Goal: Transaction & Acquisition: Obtain resource

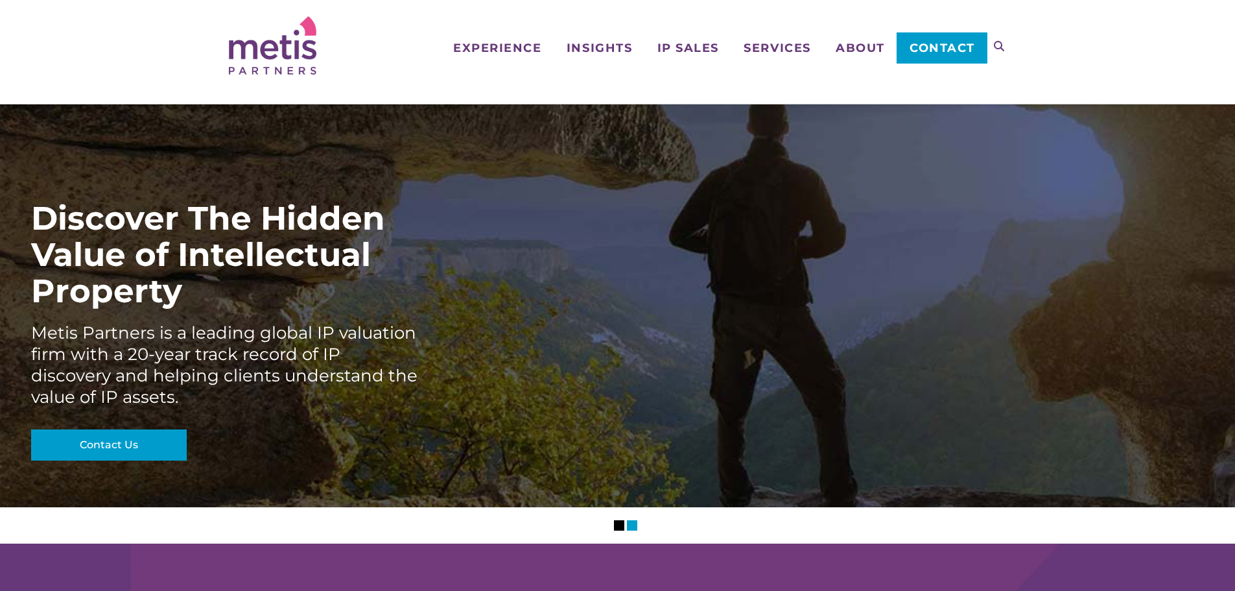
click at [685, 56] on ul "Experience Who We Work With Industries & Sectors Insights Articles/Insights & P…" at bounding box center [713, 32] width 547 height 64
click at [686, 50] on span "IP Sales" at bounding box center [688, 48] width 62 height 12
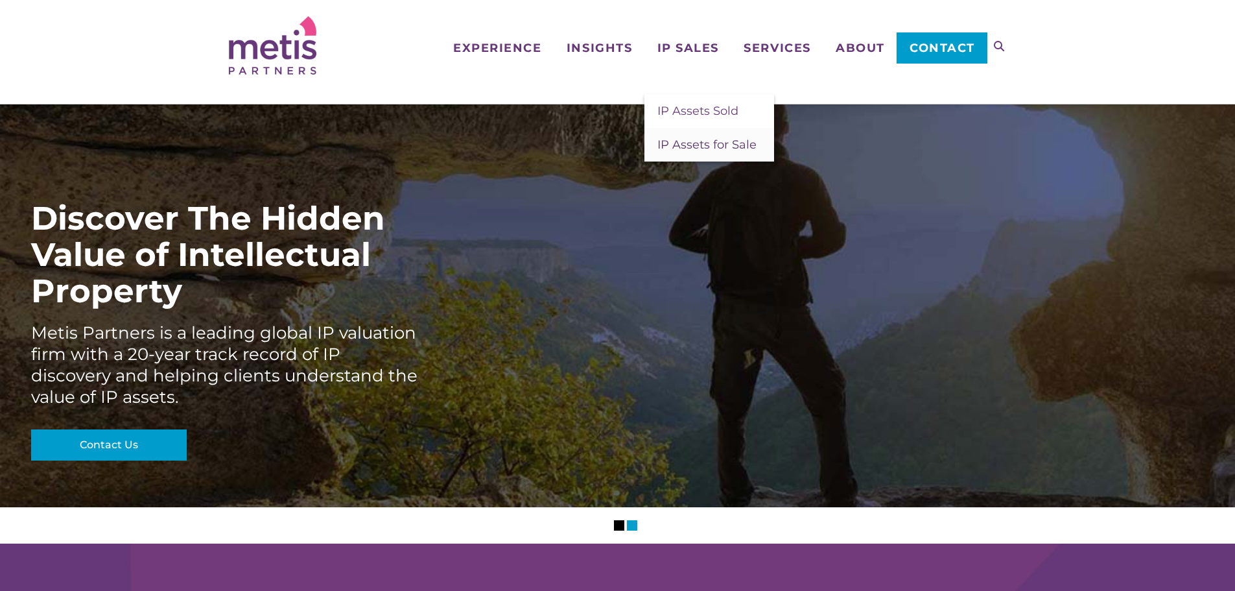
click at [697, 141] on span "IP Assets for Sale" at bounding box center [706, 144] width 99 height 14
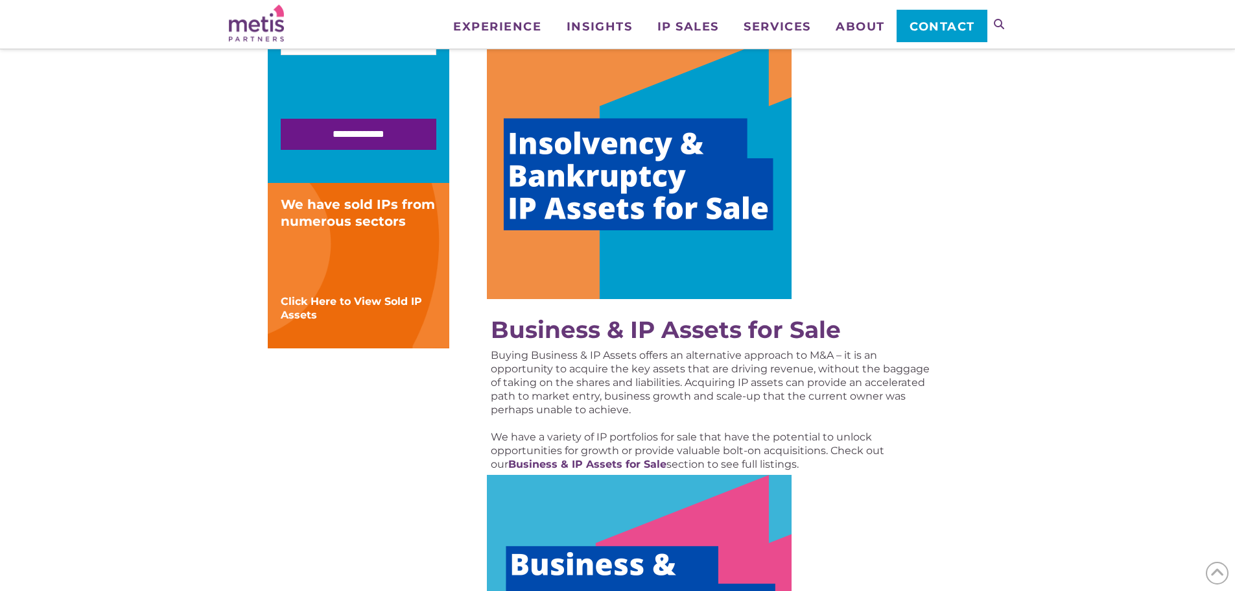
scroll to position [324, 0]
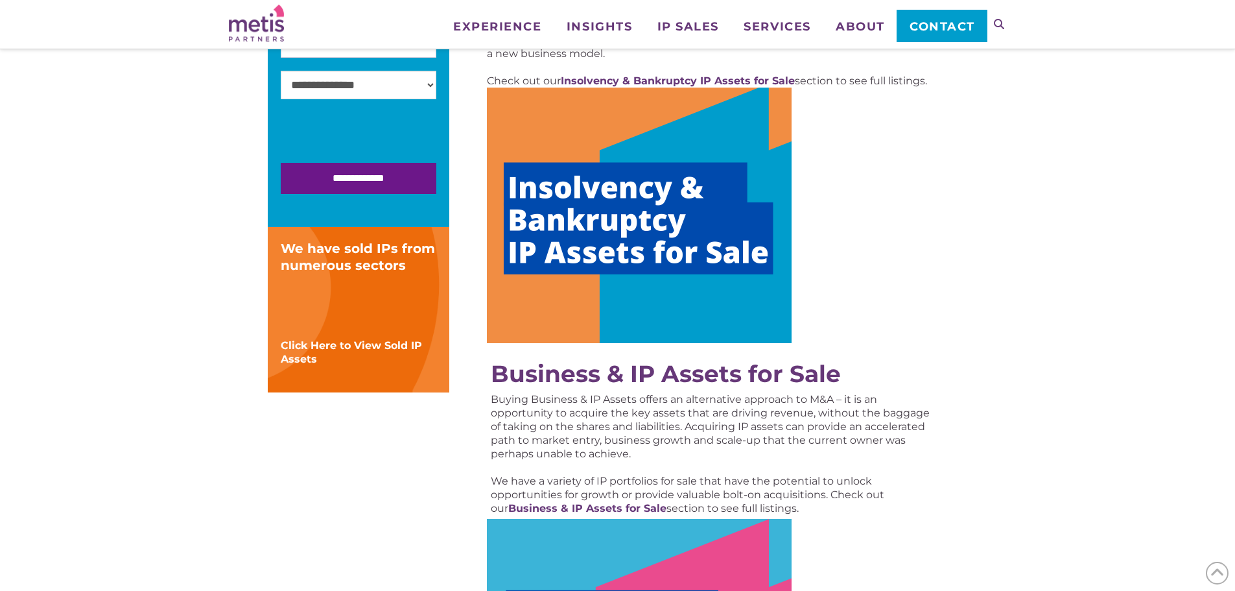
click at [665, 246] on img at bounding box center [639, 215] width 305 height 255
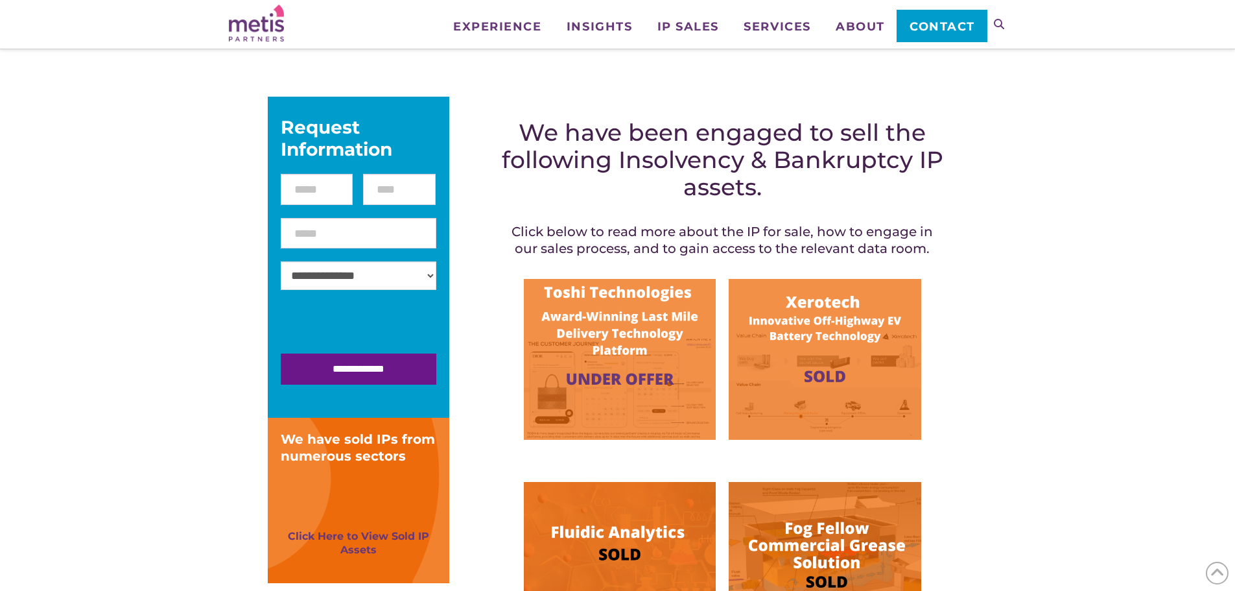
scroll to position [259, 0]
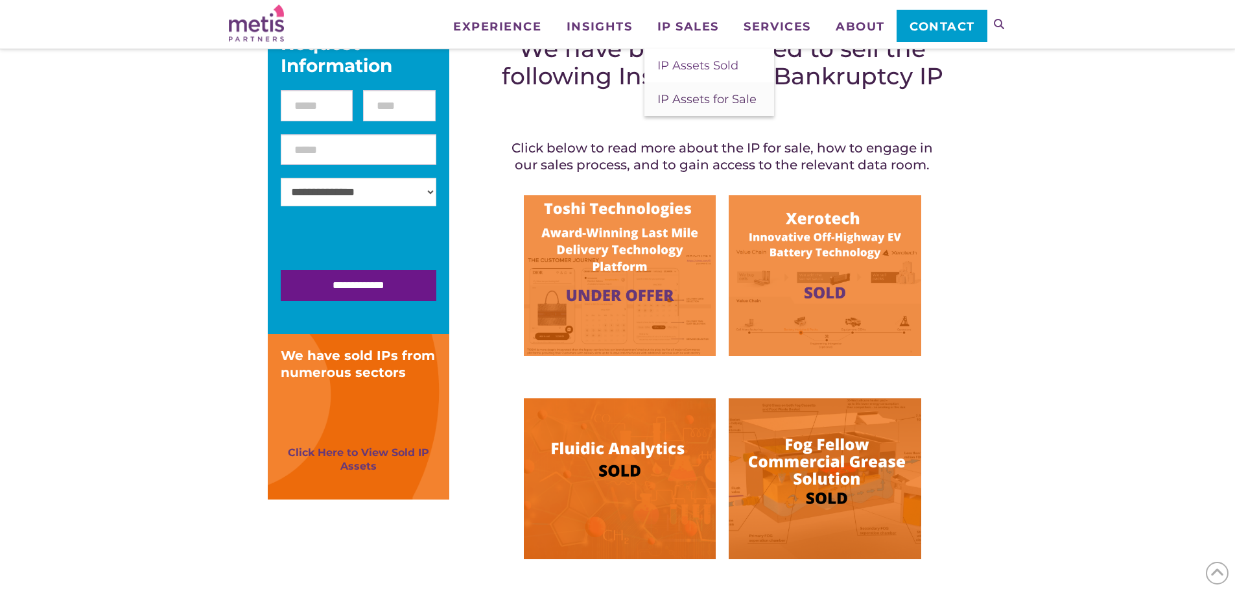
click at [709, 95] on span "IP Assets for Sale" at bounding box center [706, 99] width 99 height 14
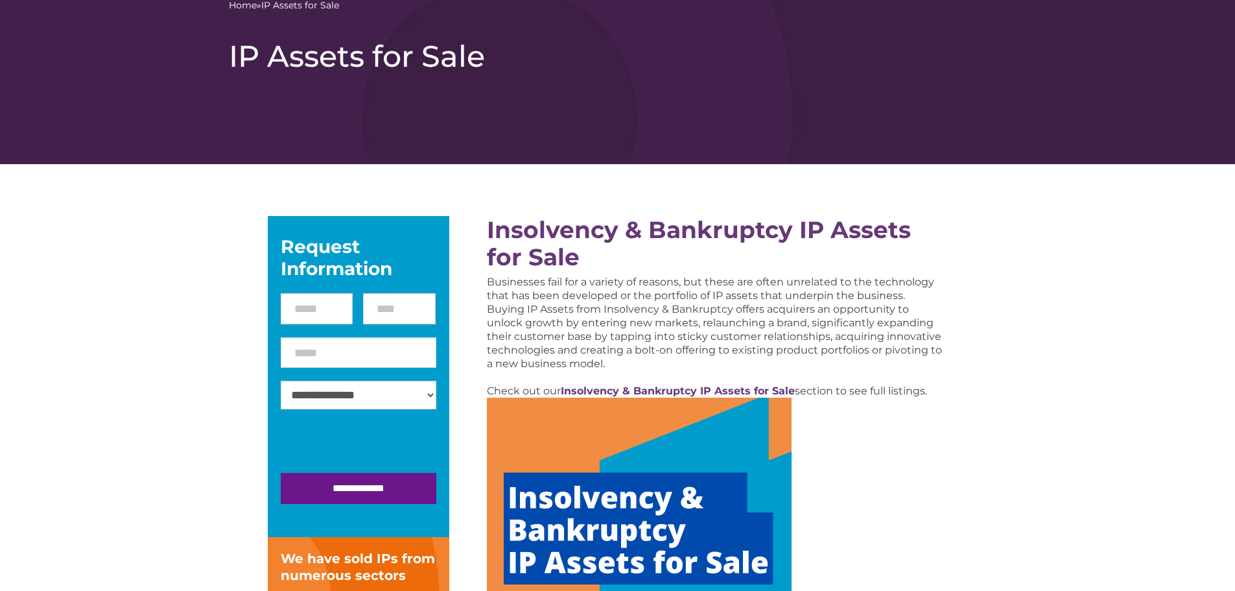
scroll to position [324, 0]
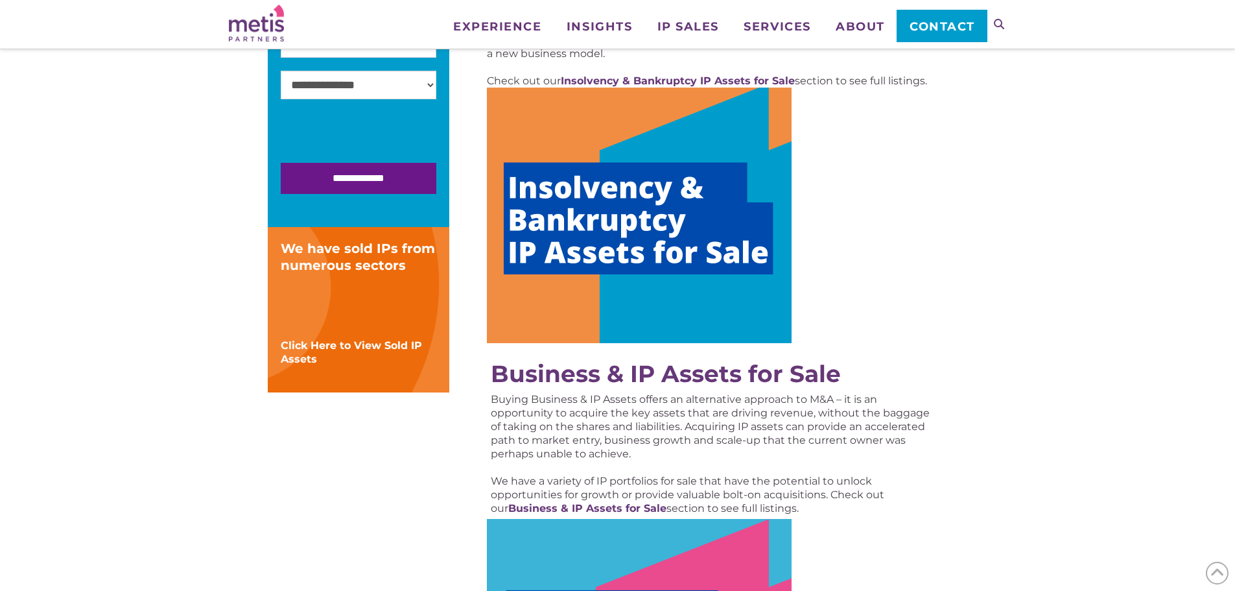
click at [697, 235] on img at bounding box center [639, 215] width 305 height 255
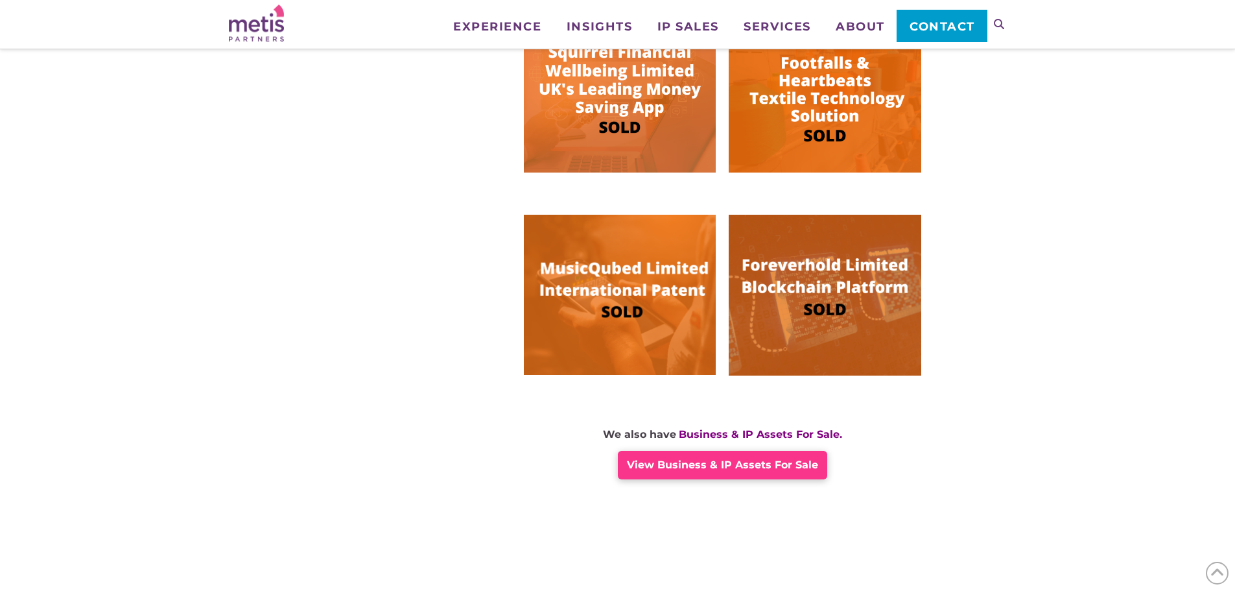
scroll to position [973, 0]
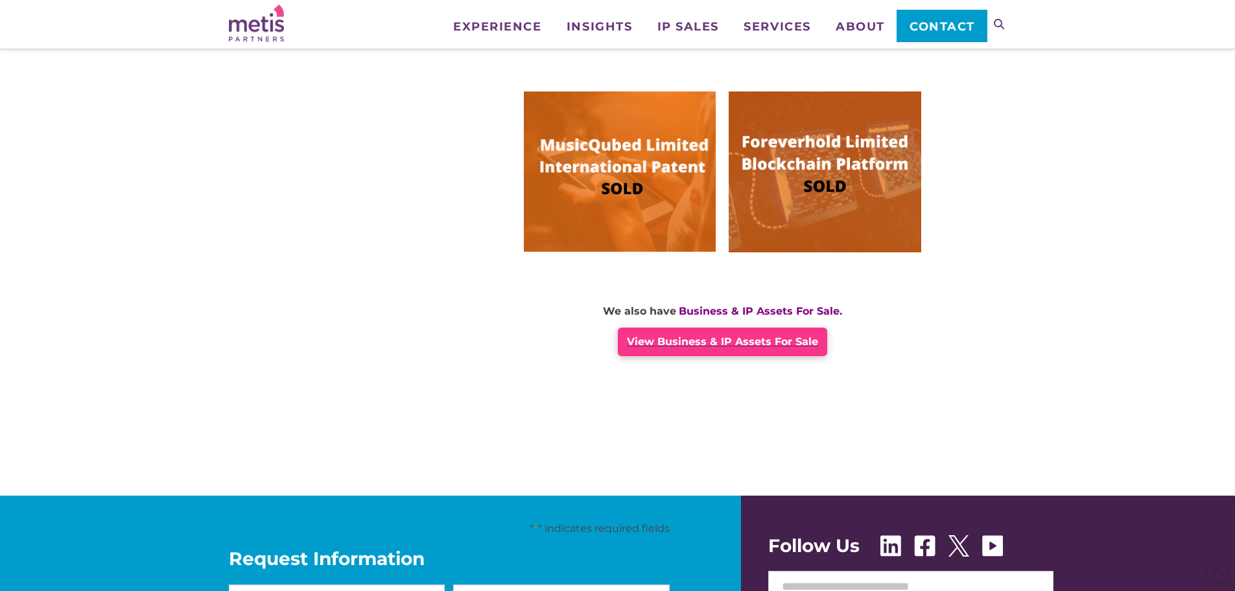
click at [649, 339] on span "View Business & IP Assets For Sale" at bounding box center [722, 341] width 191 height 12
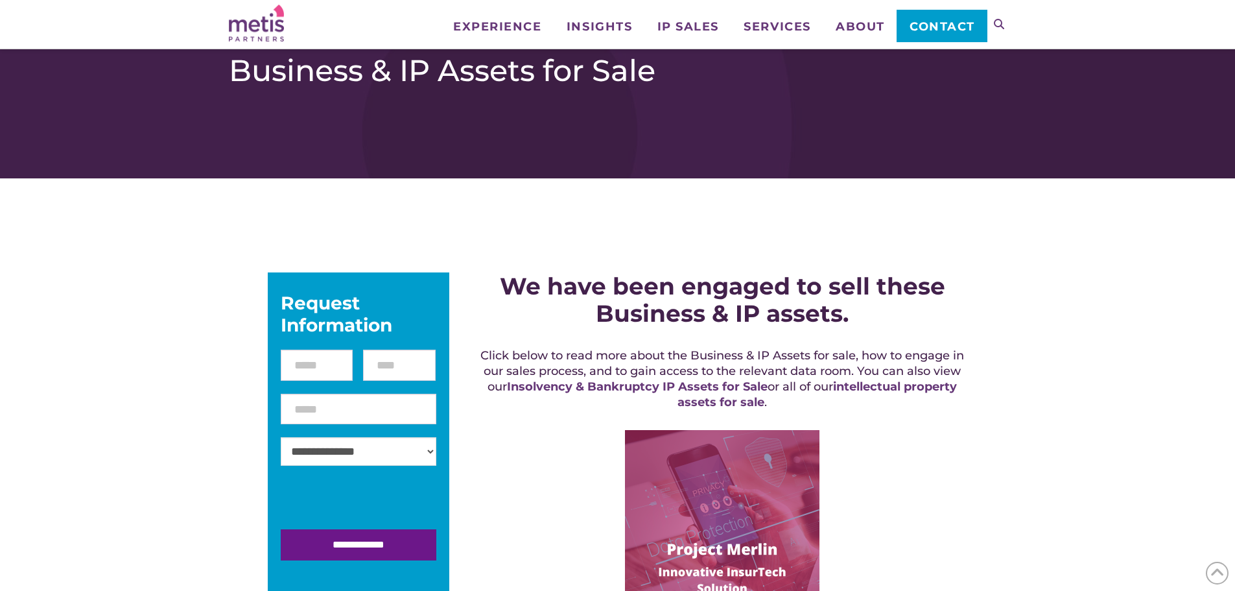
scroll to position [389, 0]
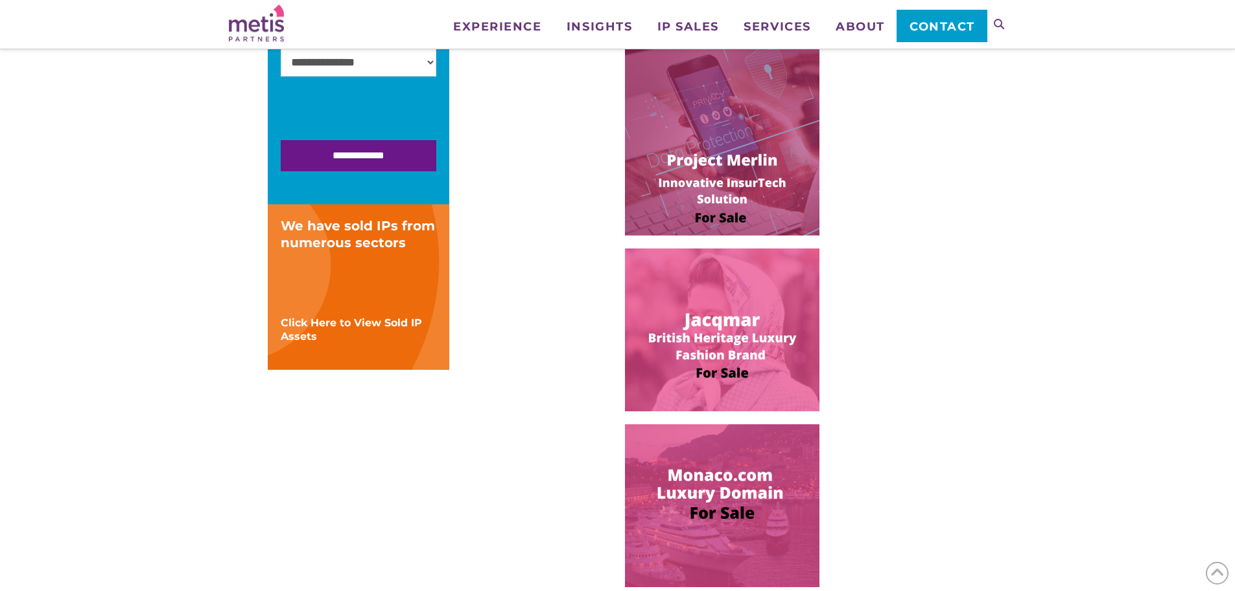
click at [750, 195] on img at bounding box center [722, 138] width 195 height 195
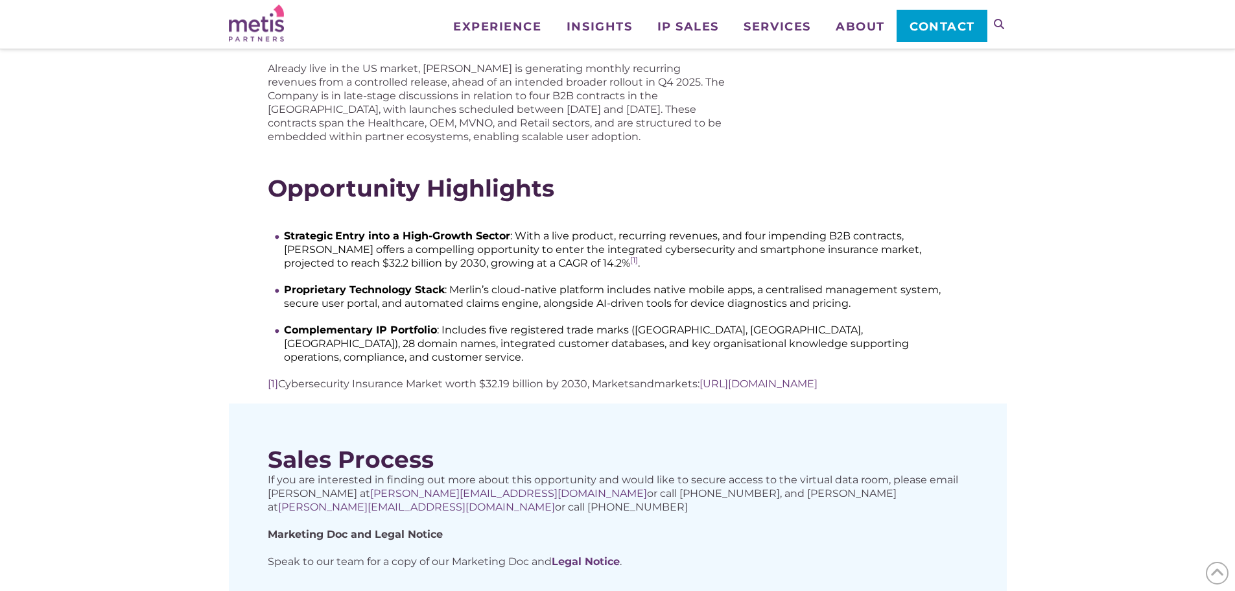
scroll to position [584, 0]
